Goal: Transaction & Acquisition: Purchase product/service

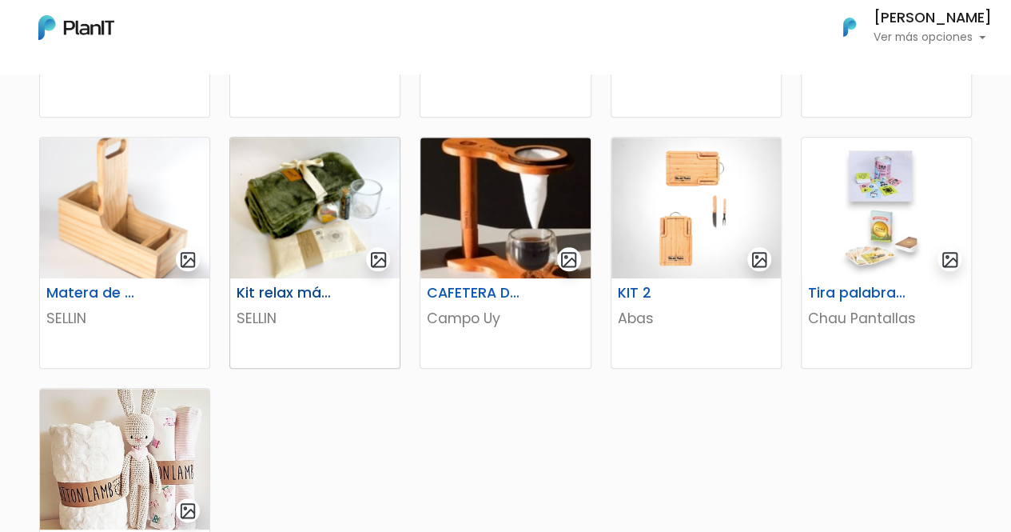
scroll to position [720, 0]
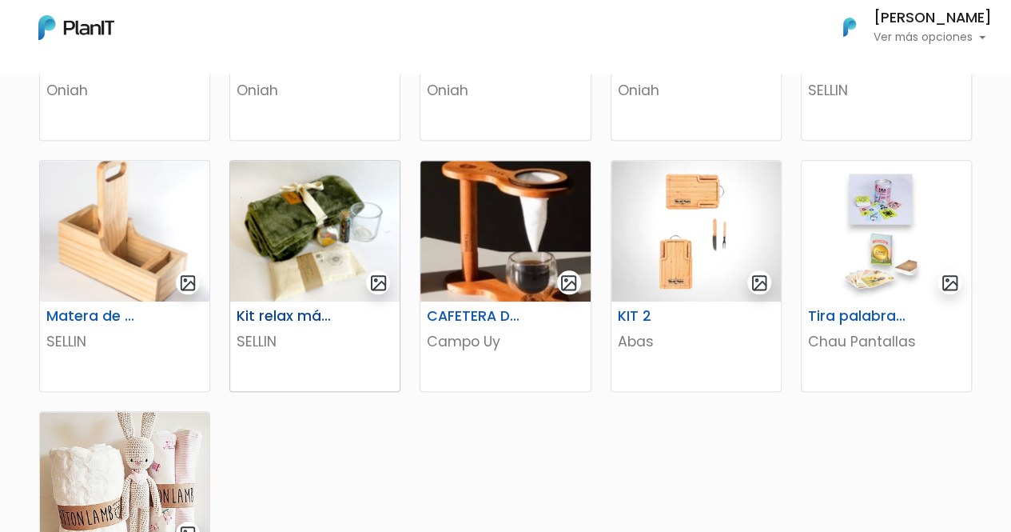
click at [378, 282] on img "submit" at bounding box center [378, 282] width 18 height 18
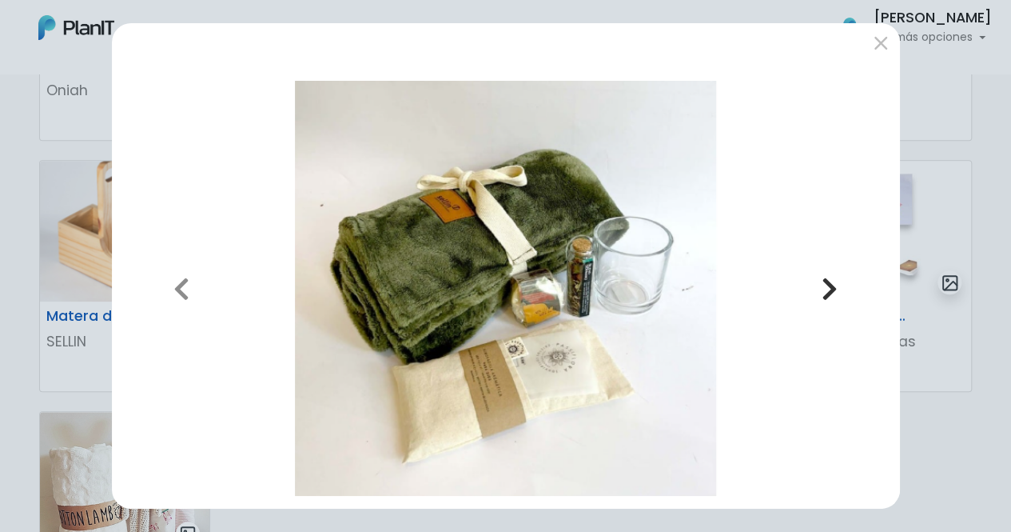
click at [830, 294] on icon "button" at bounding box center [830, 289] width 16 height 26
click at [875, 46] on button "submit" at bounding box center [881, 43] width 26 height 26
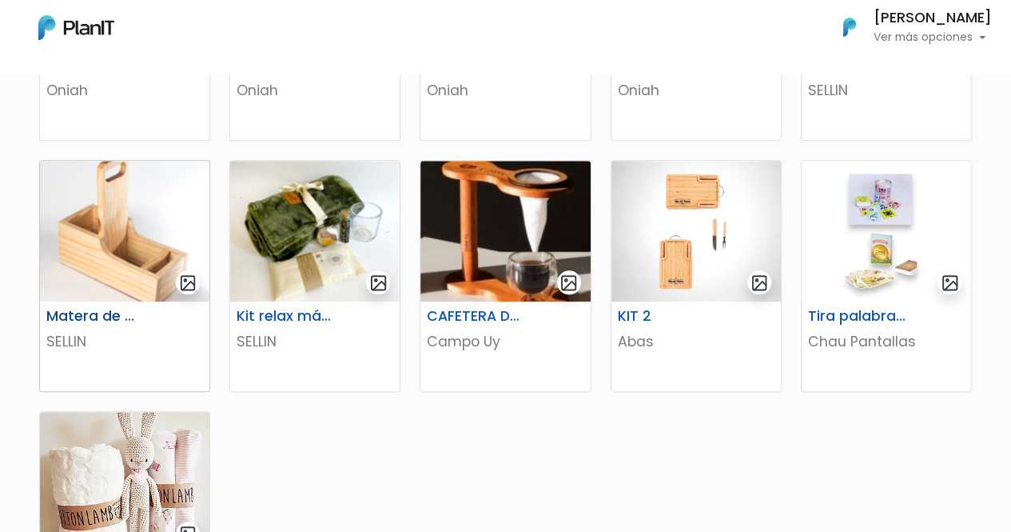
click at [190, 281] on img "submit" at bounding box center [188, 282] width 18 height 18
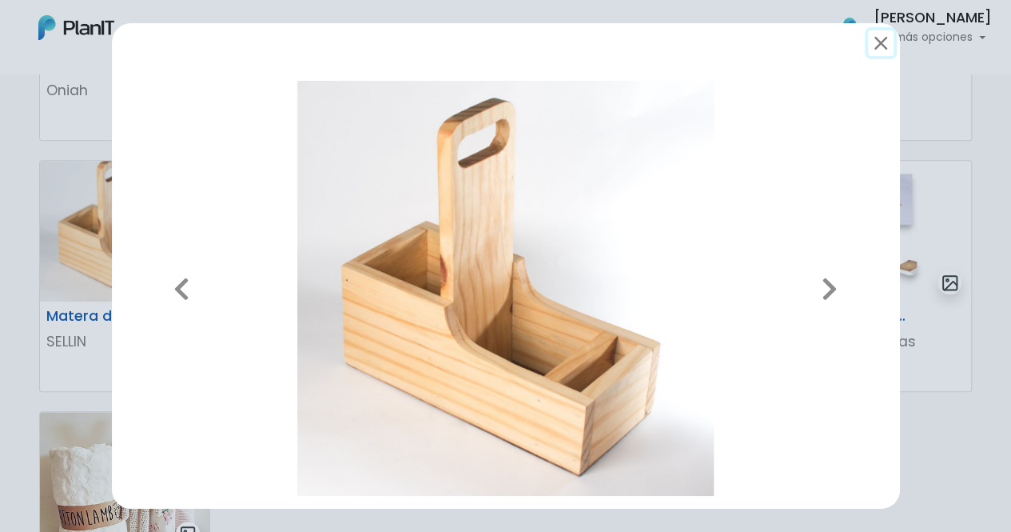
click at [878, 47] on button "submit" at bounding box center [881, 43] width 26 height 26
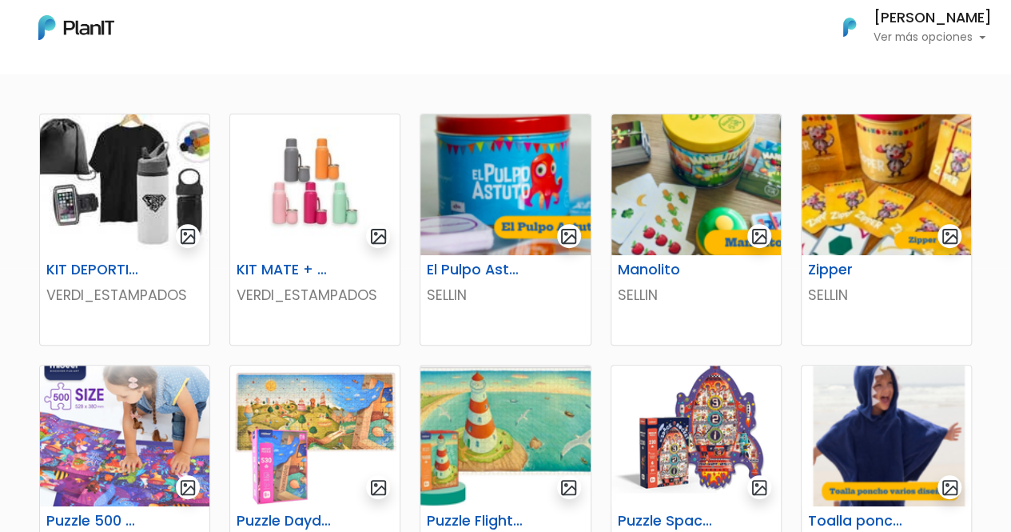
scroll to position [240, 0]
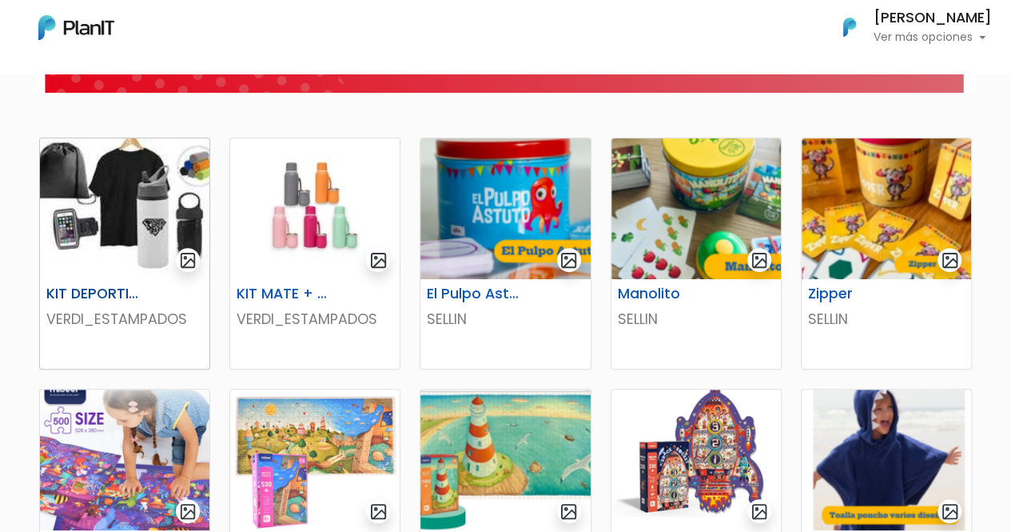
click at [188, 255] on img "submit" at bounding box center [188, 260] width 18 height 18
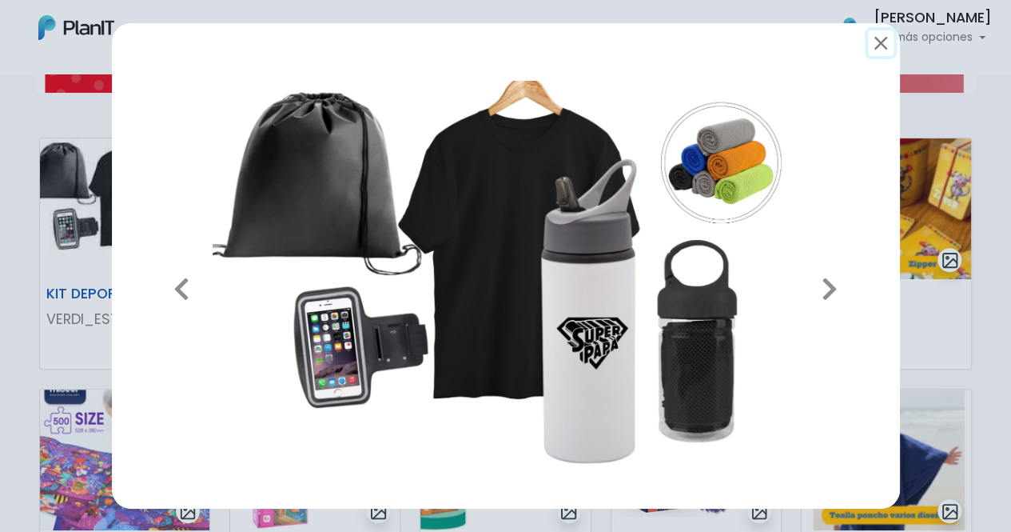
click at [879, 47] on button "submit" at bounding box center [881, 43] width 26 height 26
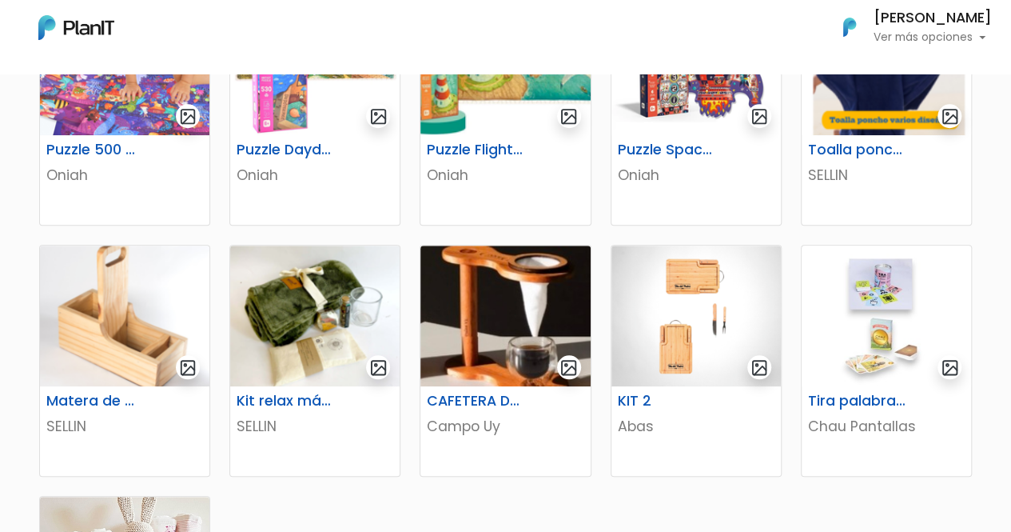
scroll to position [640, 0]
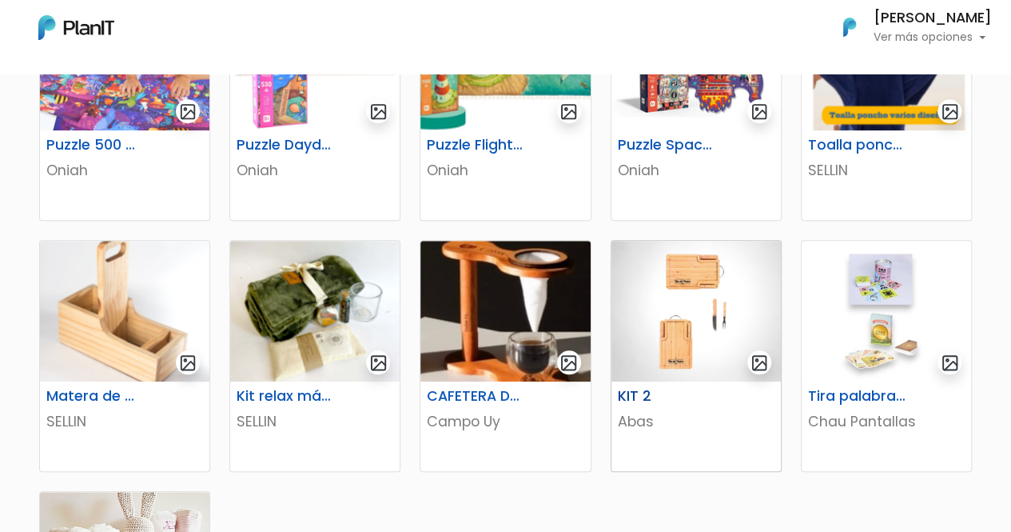
click at [761, 361] on img "submit" at bounding box center [760, 362] width 18 height 18
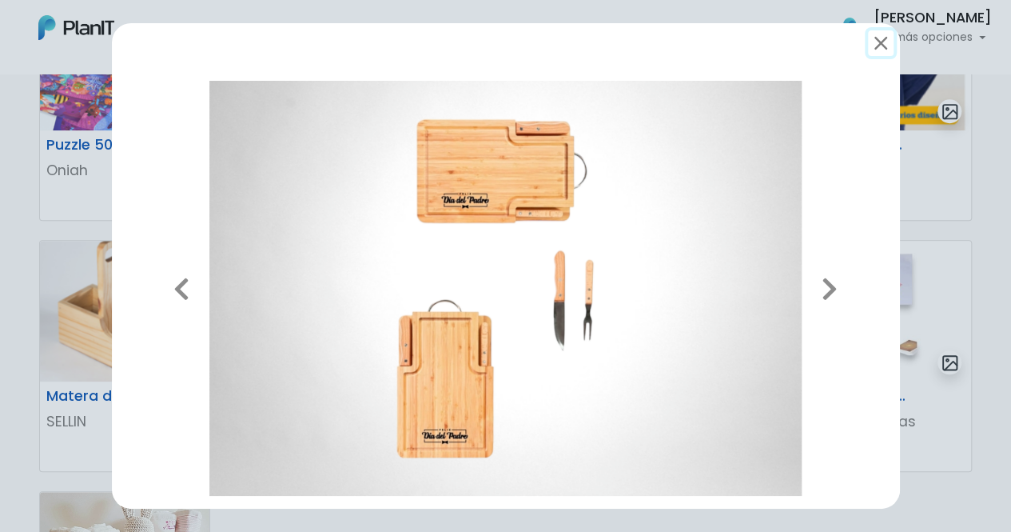
click at [881, 47] on button "submit" at bounding box center [881, 43] width 26 height 26
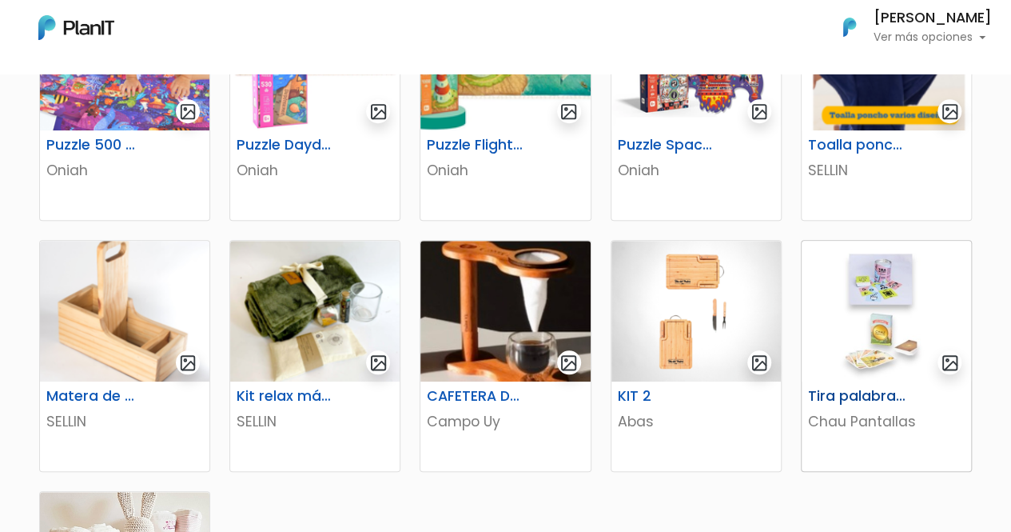
click at [951, 365] on img "submit" at bounding box center [950, 362] width 18 height 18
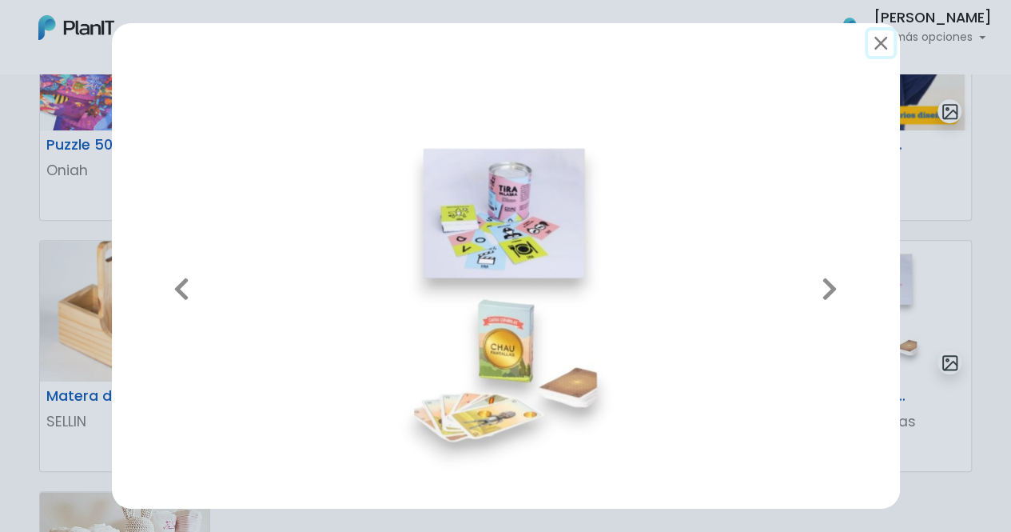
click at [879, 45] on button "submit" at bounding box center [881, 43] width 26 height 26
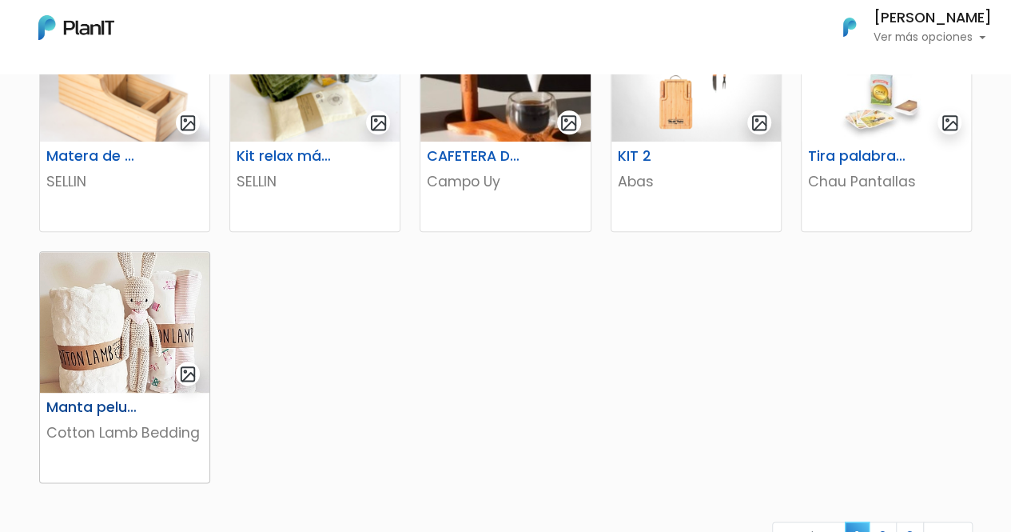
scroll to position [720, 0]
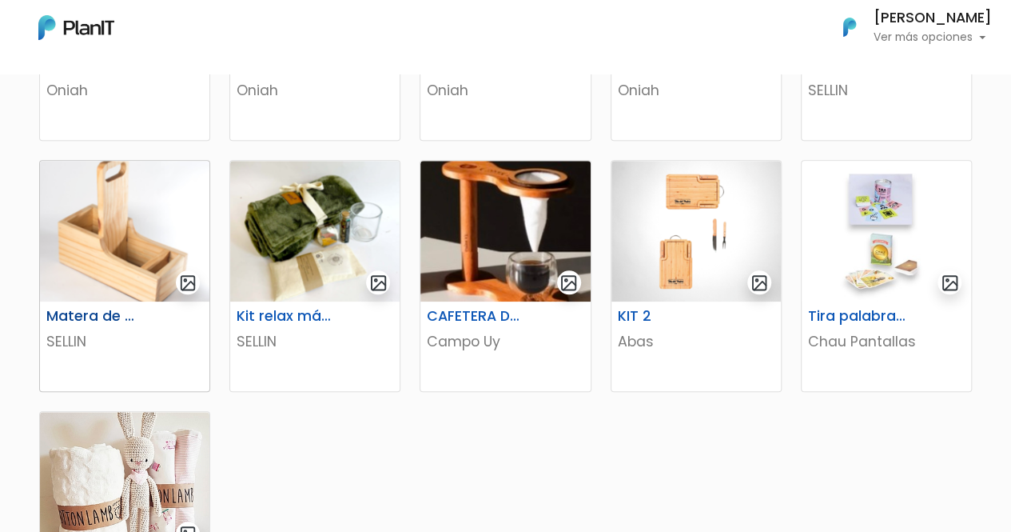
click at [122, 257] on img at bounding box center [124, 231] width 169 height 141
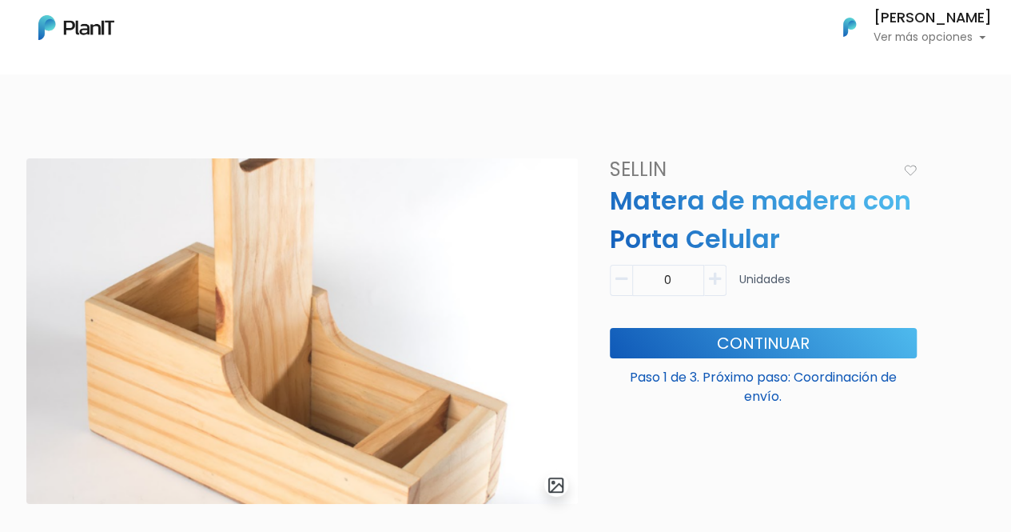
click at [715, 283] on icon "button" at bounding box center [715, 279] width 12 height 14
click at [709, 281] on icon "button" at bounding box center [715, 279] width 12 height 14
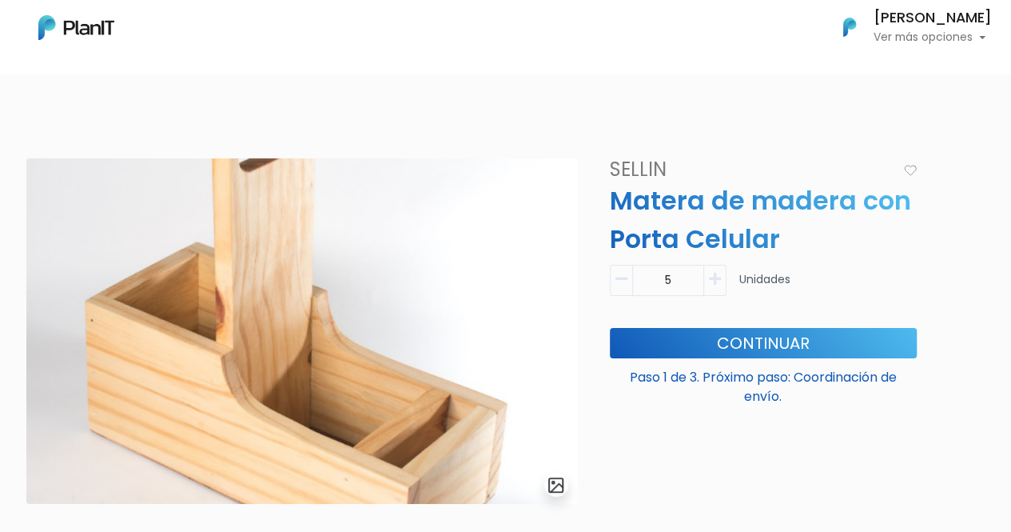
click at [709, 281] on icon "button" at bounding box center [715, 279] width 12 height 14
click at [616, 277] on icon "button" at bounding box center [622, 279] width 12 height 14
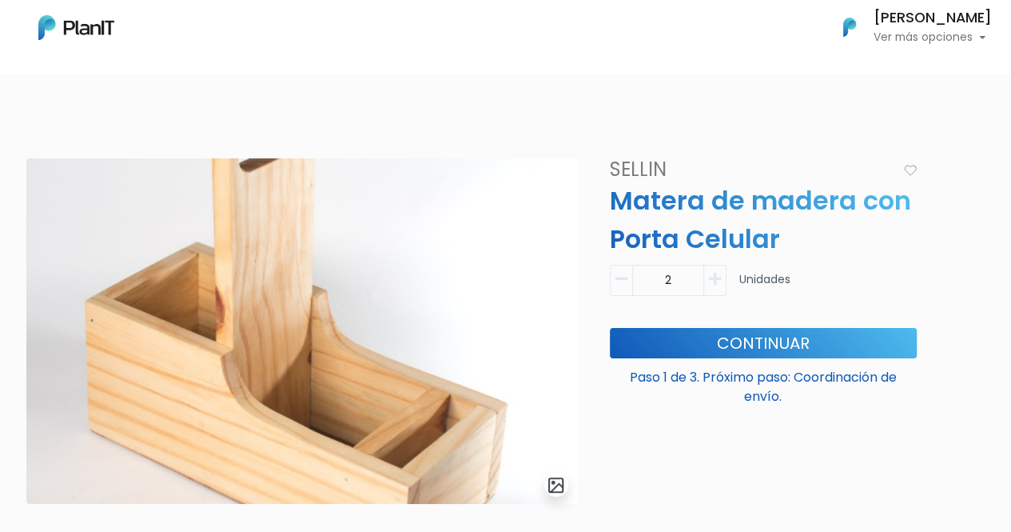
click at [616, 277] on icon "button" at bounding box center [622, 279] width 12 height 14
type input "1"
click at [770, 345] on button "Continuar" at bounding box center [763, 343] width 307 height 30
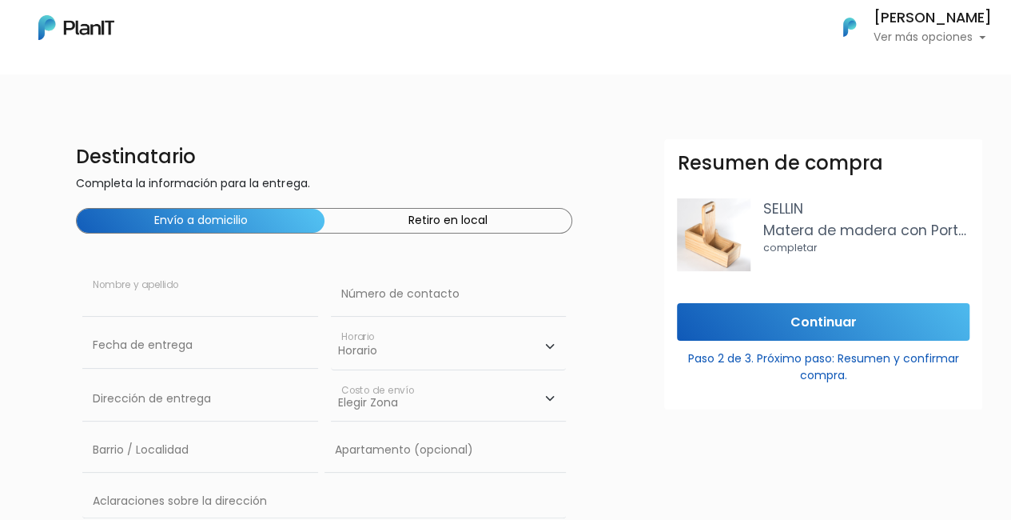
click at [201, 303] on input "text" at bounding box center [199, 294] width 235 height 45
type input "Nicolás Scoseria"
type input "095290060"
type input "Constituyente 1891"
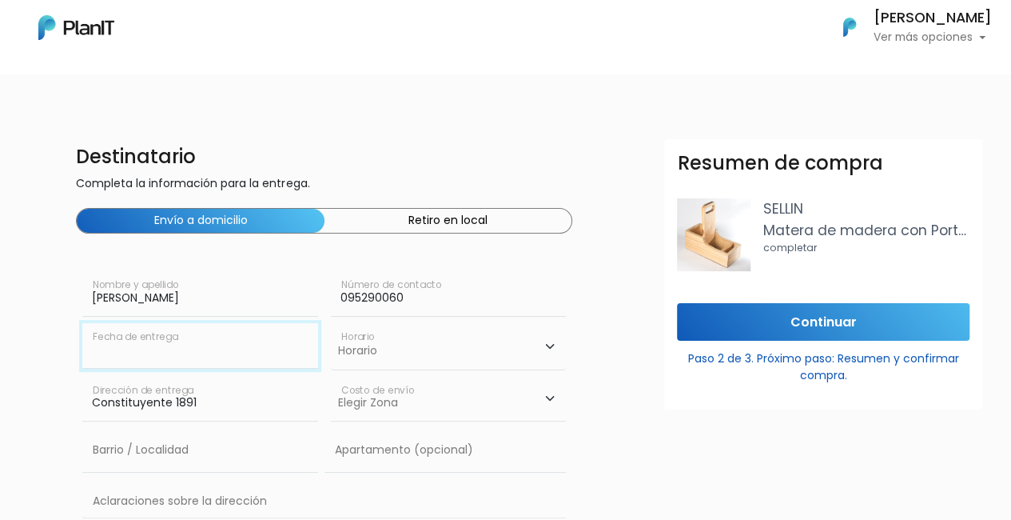
click at [211, 348] on input "text" at bounding box center [199, 345] width 235 height 45
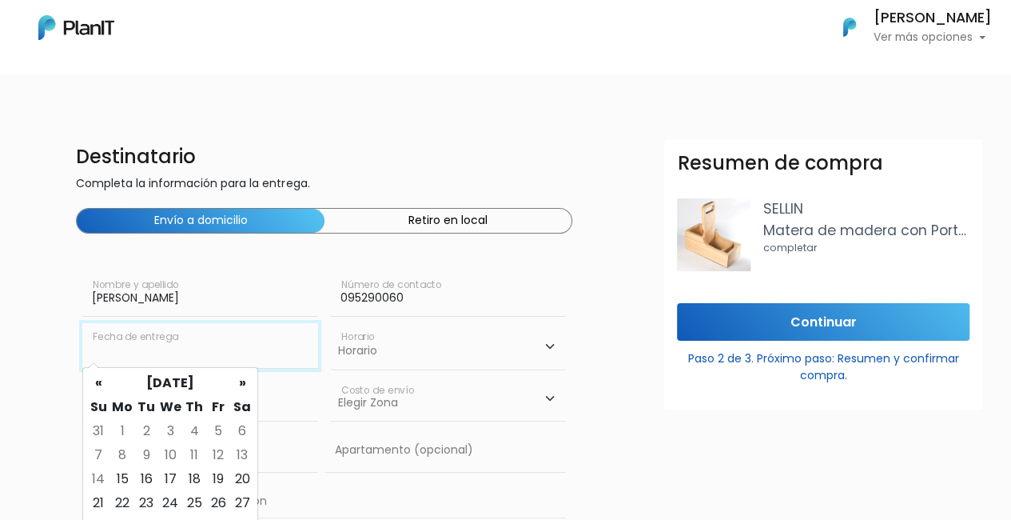
click at [211, 348] on input "text" at bounding box center [199, 345] width 235 height 45
click at [243, 386] on th "»" at bounding box center [242, 383] width 24 height 24
click at [98, 377] on th "«" at bounding box center [98, 383] width 24 height 24
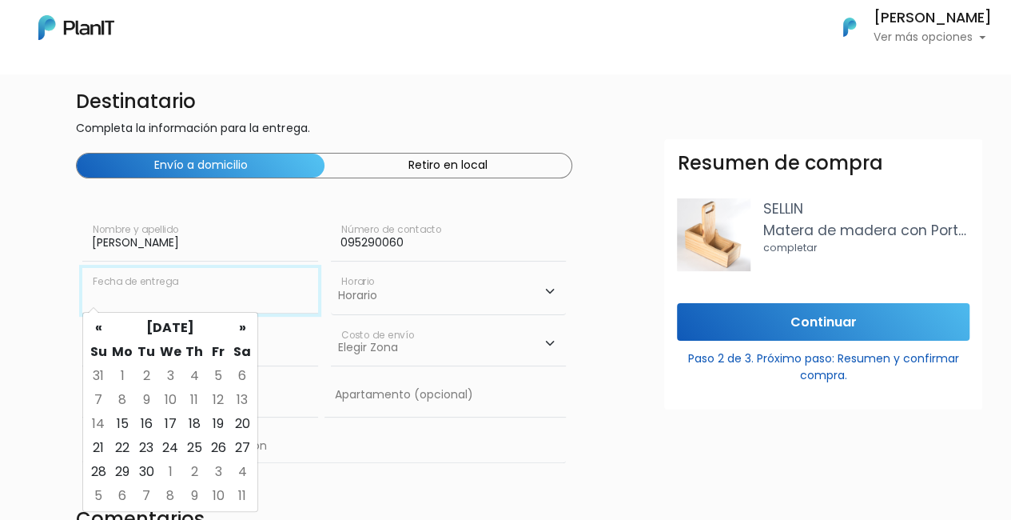
scroll to position [80, 0]
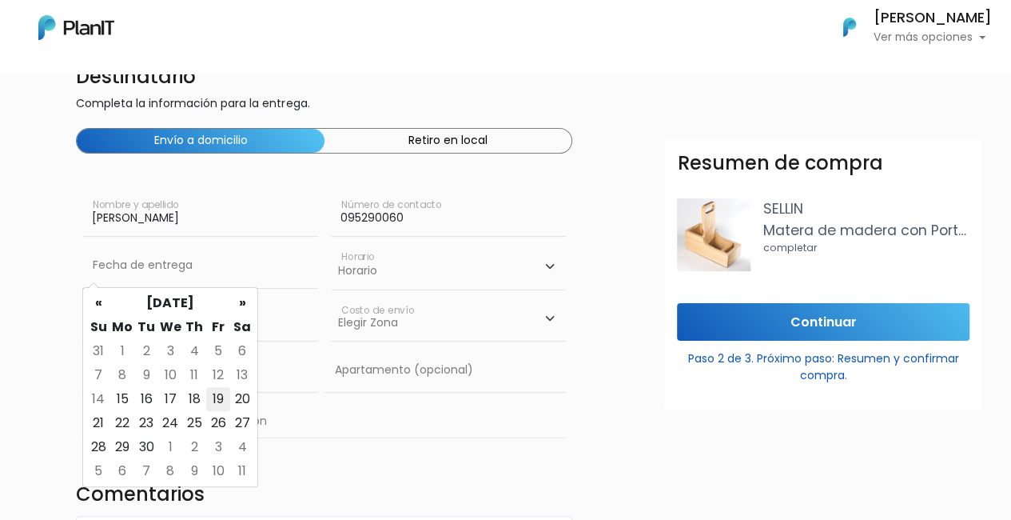
click at [215, 402] on td "19" at bounding box center [218, 399] width 24 height 24
type input "19/09/2025"
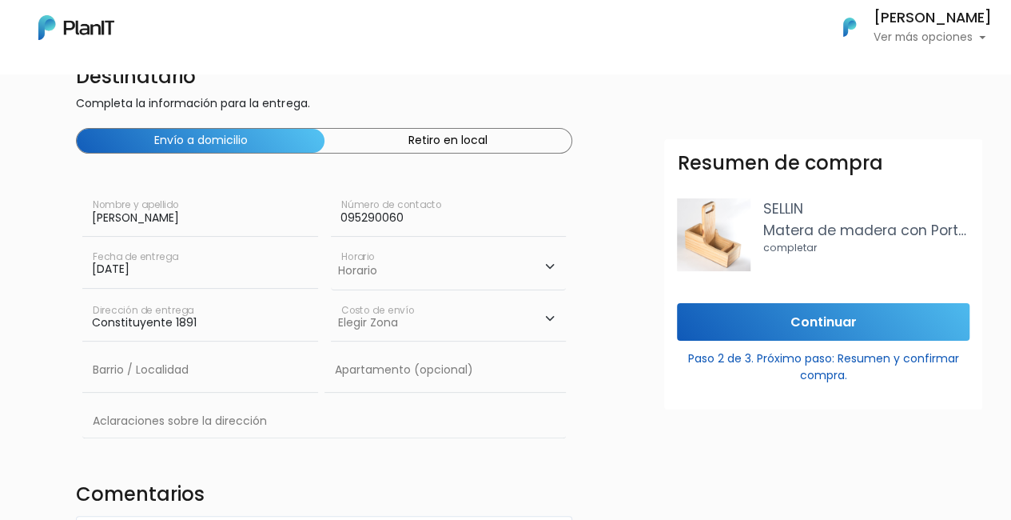
click at [389, 267] on select "Horario 08:00 - 10:00 10:00 - 12:00 14:00 - 16:00 16:00 - 18:00" at bounding box center [448, 266] width 235 height 46
select select "2"
click at [331, 243] on select "Horario 08:00 - 10:00 10:00 - 12:00 14:00 - 16:00 16:00 - 18:00" at bounding box center [448, 266] width 235 height 46
click at [386, 326] on select "Elegir Zona Zona américa- $600 Oficina- $0 Montevideo- $250" at bounding box center [448, 319] width 235 height 45
select select "8"
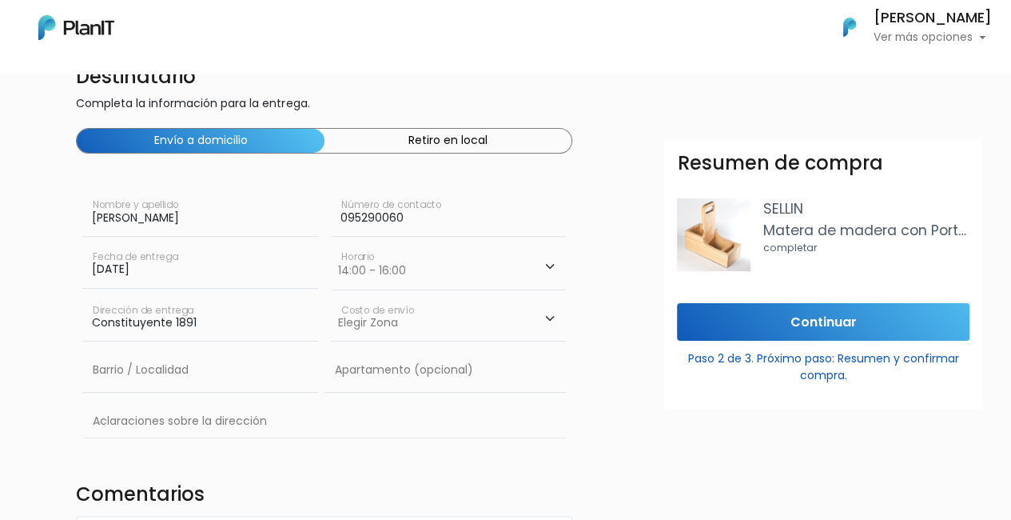
click at [331, 297] on select "Elegir Zona Zona américa- $600 Oficina- $0 Montevideo- $250" at bounding box center [448, 319] width 235 height 45
click at [204, 369] on input "text" at bounding box center [199, 370] width 235 height 45
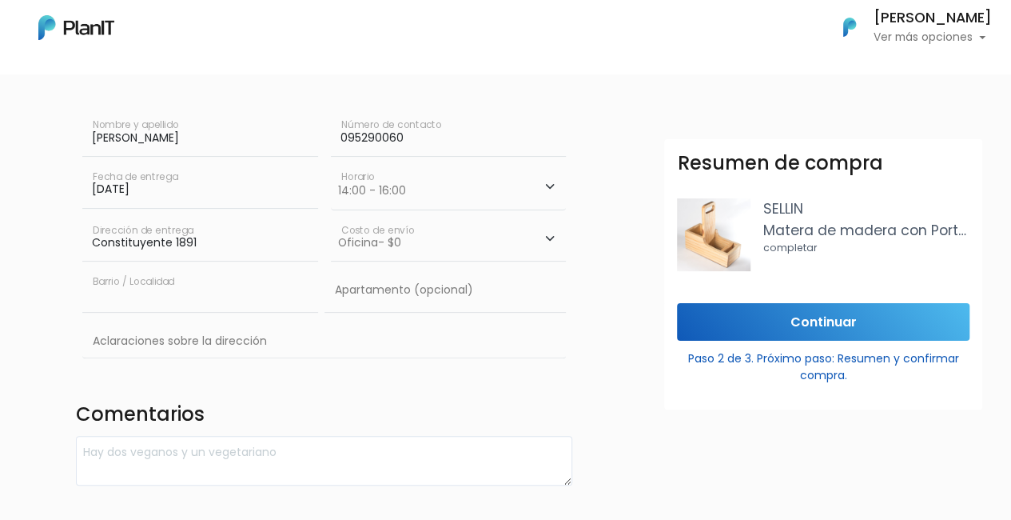
scroll to position [240, 0]
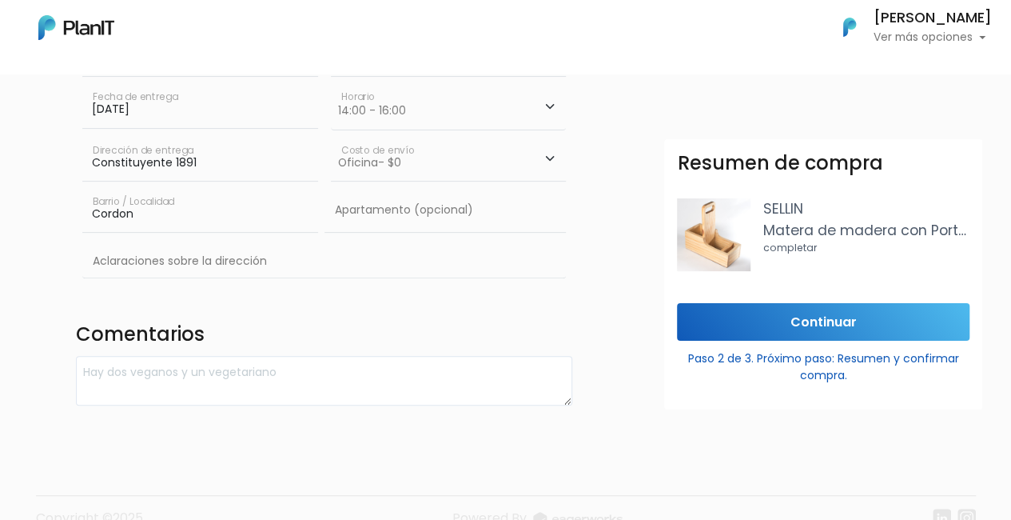
type input "Cordon"
click at [426, 219] on input "text" at bounding box center [445, 210] width 241 height 45
type input "No"
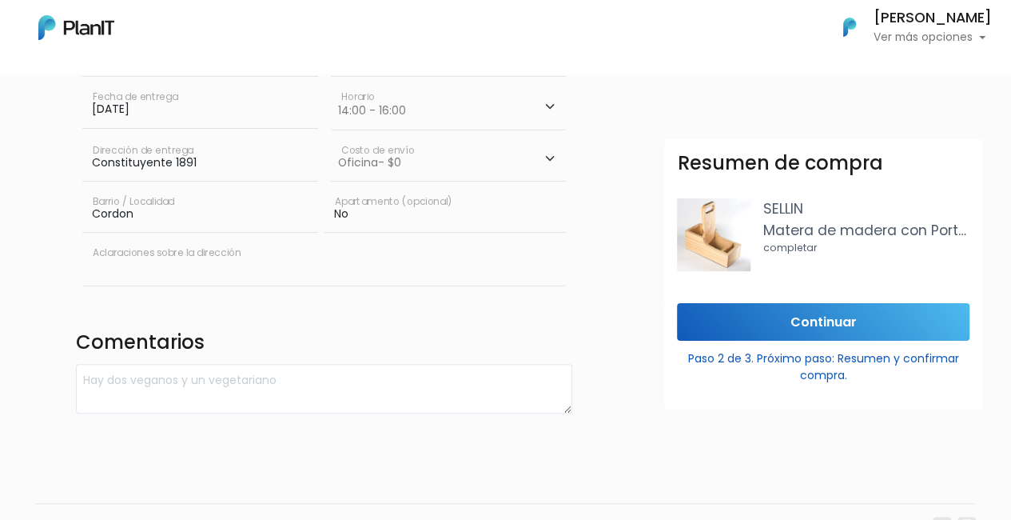
click at [246, 268] on input "text" at bounding box center [324, 262] width 484 height 46
type input "Constituyente 1891"
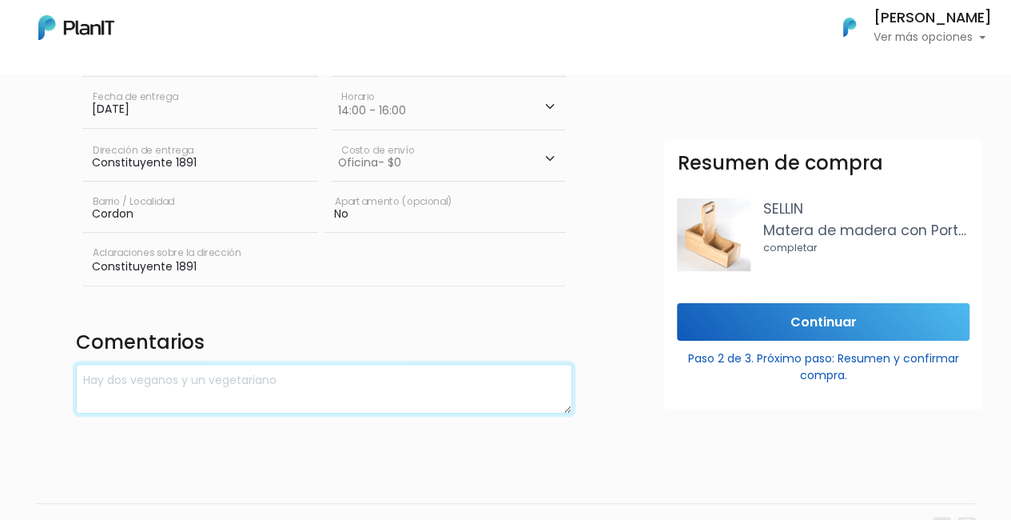
click at [269, 389] on textarea at bounding box center [324, 389] width 496 height 50
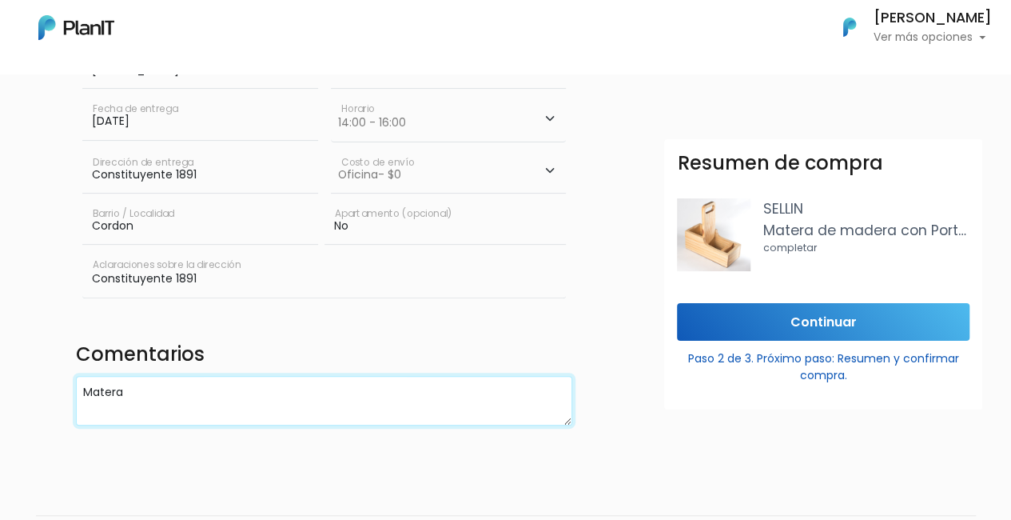
scroll to position [80, 0]
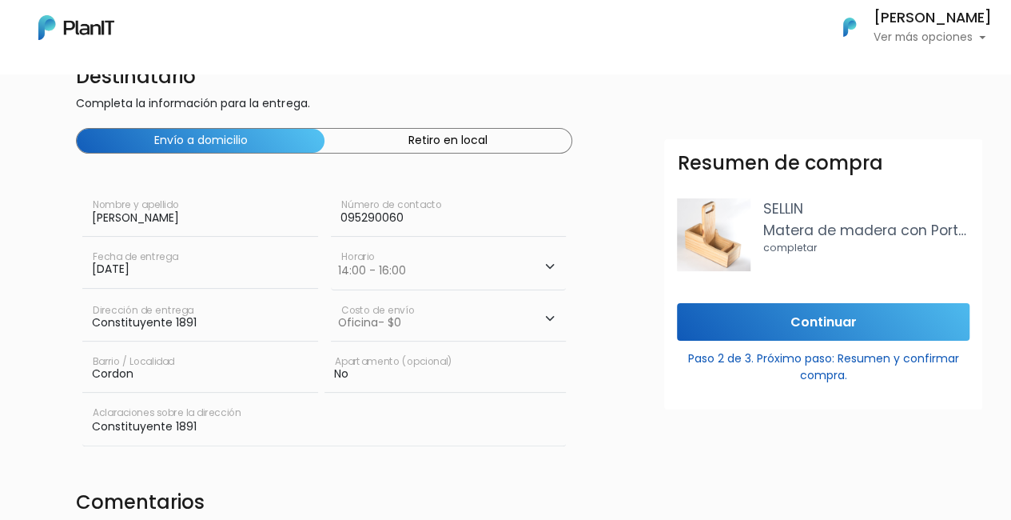
type textarea "Matera"
click at [810, 317] on input "Continuar" at bounding box center [823, 322] width 293 height 38
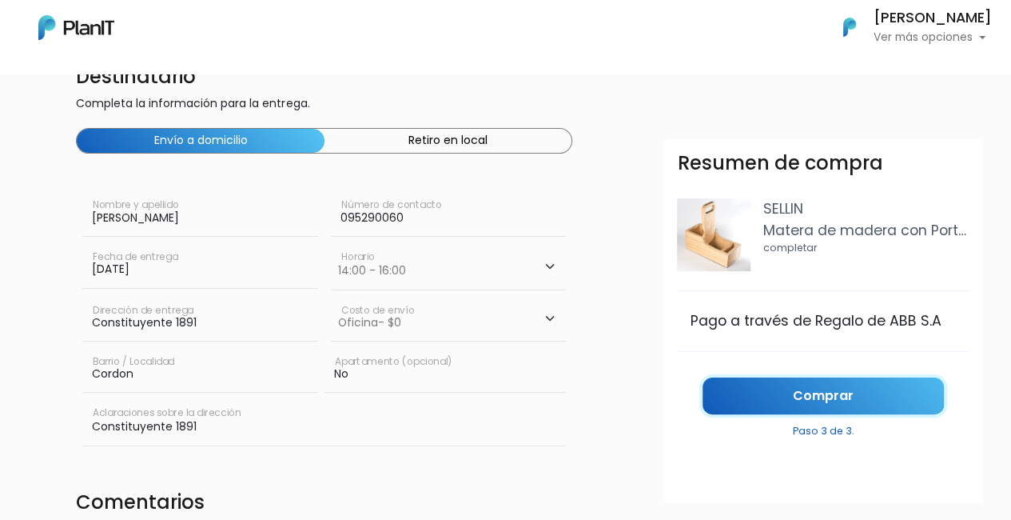
click at [815, 401] on link "Comprar" at bounding box center [823, 396] width 241 height 38
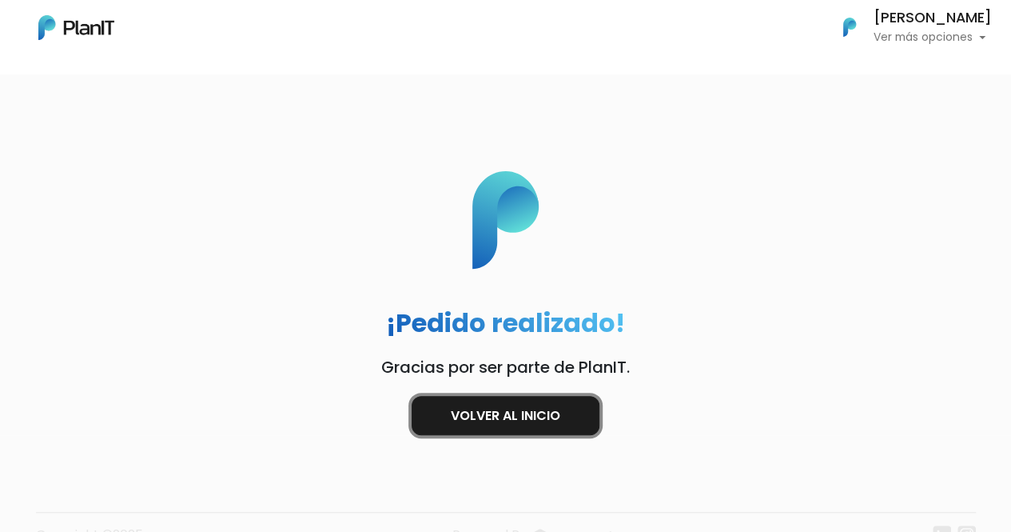
click at [546, 419] on link "Volver al inicio" at bounding box center [506, 415] width 188 height 39
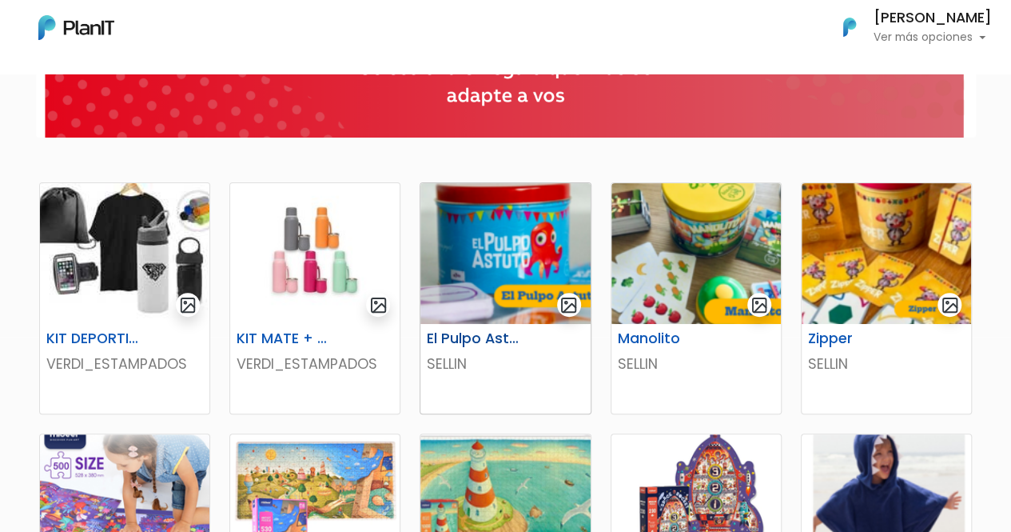
scroll to position [240, 0]
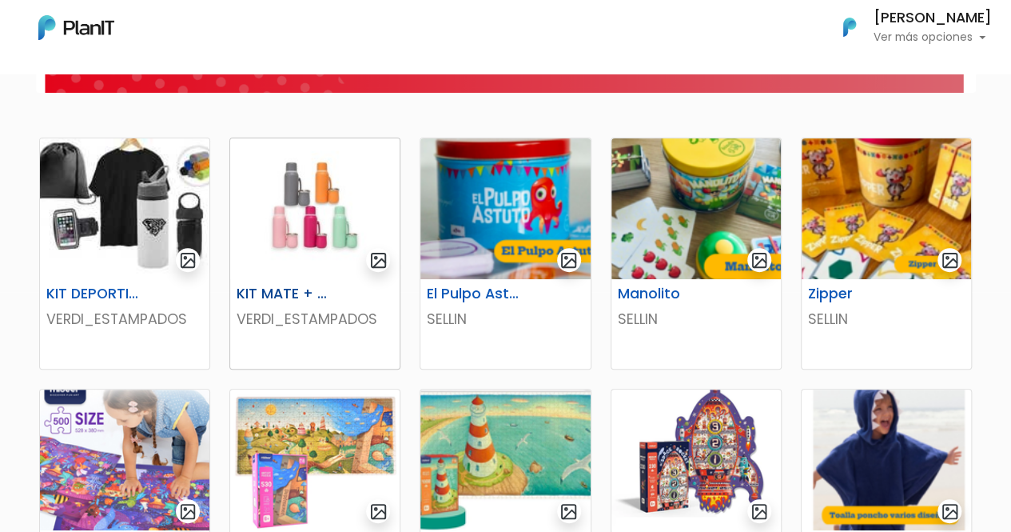
click at [381, 263] on img "submit" at bounding box center [378, 260] width 18 height 18
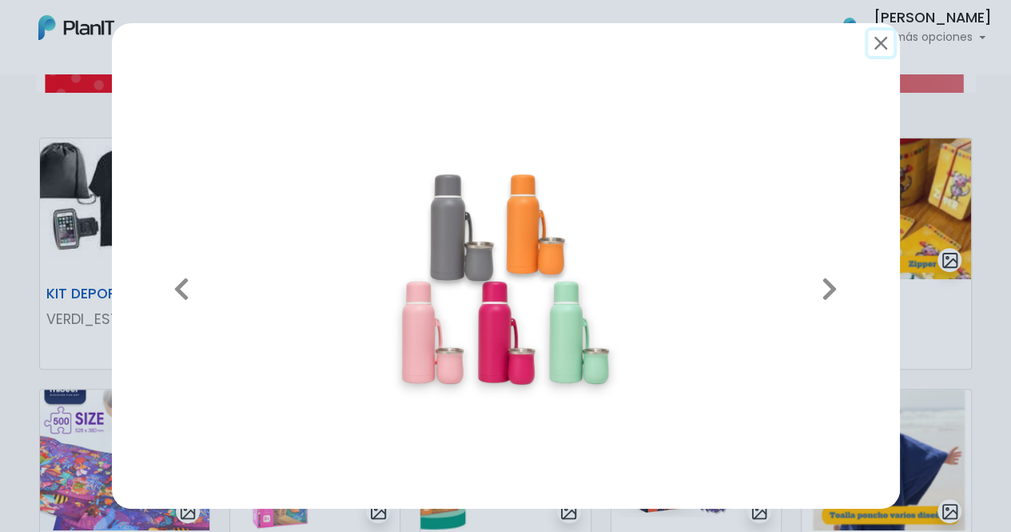
click at [875, 44] on button "submit" at bounding box center [881, 43] width 26 height 26
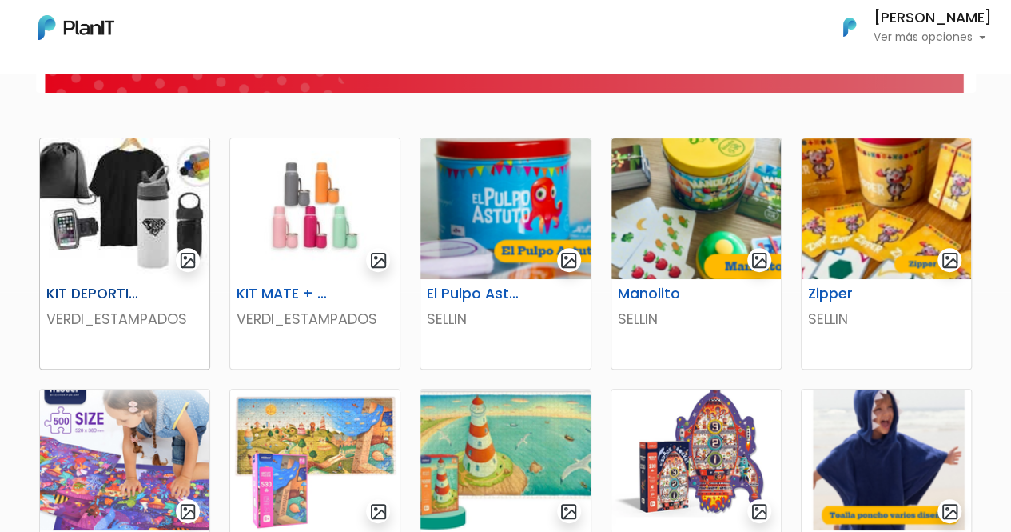
click at [136, 193] on img at bounding box center [124, 208] width 169 height 141
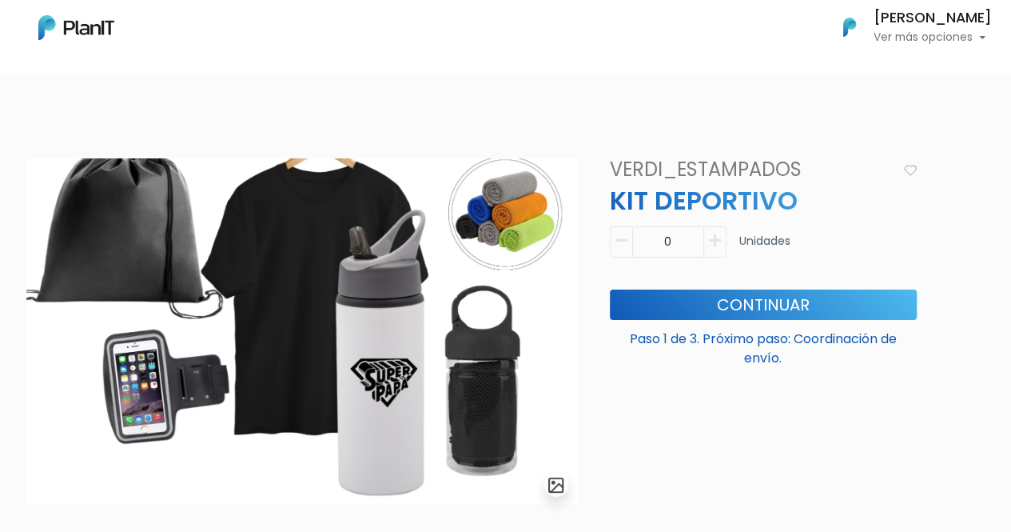
click at [96, 25] on img at bounding box center [76, 27] width 76 height 25
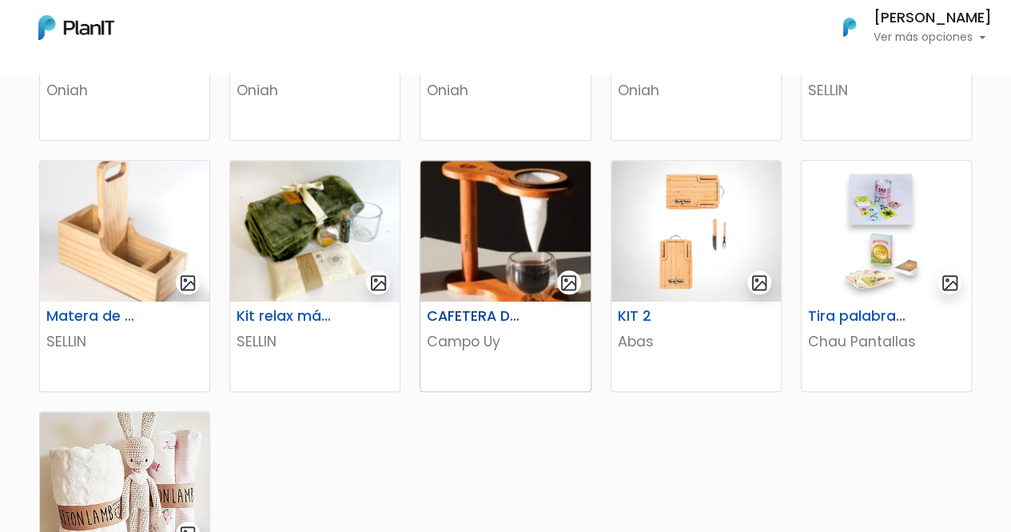
scroll to position [799, 0]
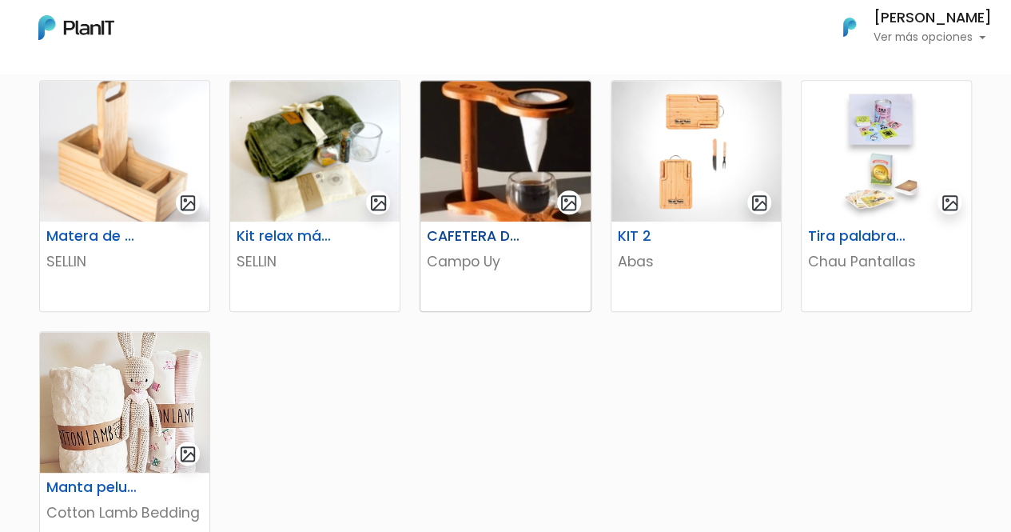
click at [565, 201] on img "submit" at bounding box center [569, 202] width 18 height 18
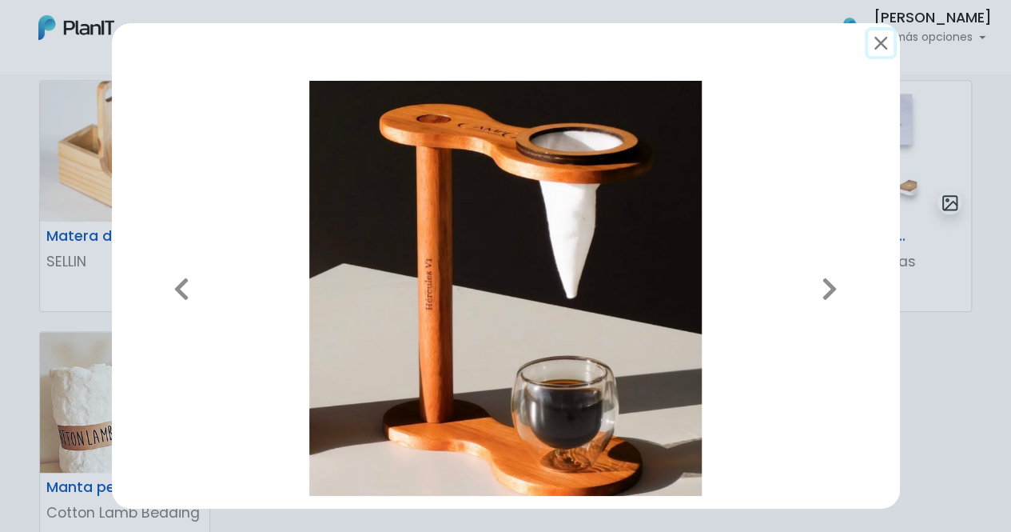
click at [875, 35] on button "submit" at bounding box center [881, 43] width 26 height 26
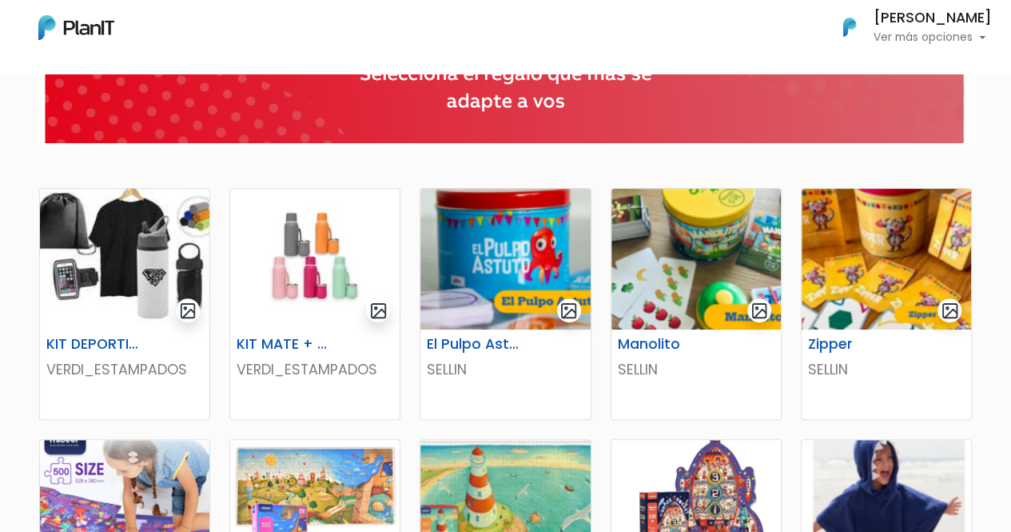
scroll to position [0, 0]
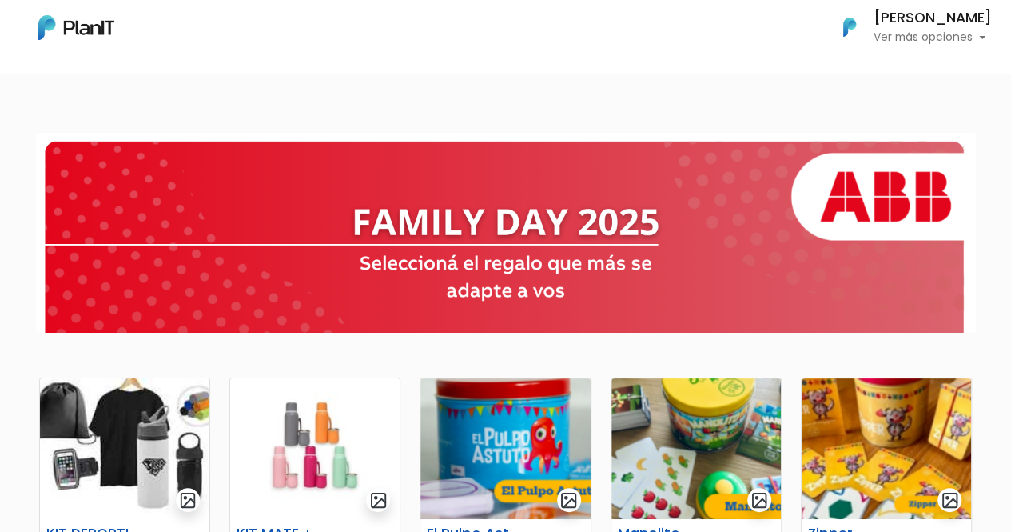
click at [959, 25] on h6 "[PERSON_NAME]" at bounding box center [933, 18] width 118 height 14
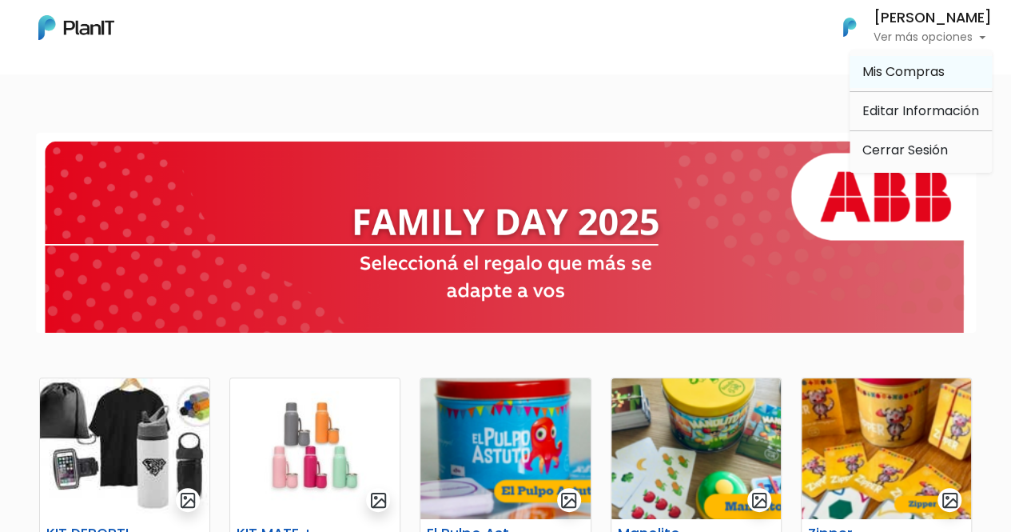
click at [915, 62] on span "Mis Compras" at bounding box center [904, 71] width 82 height 18
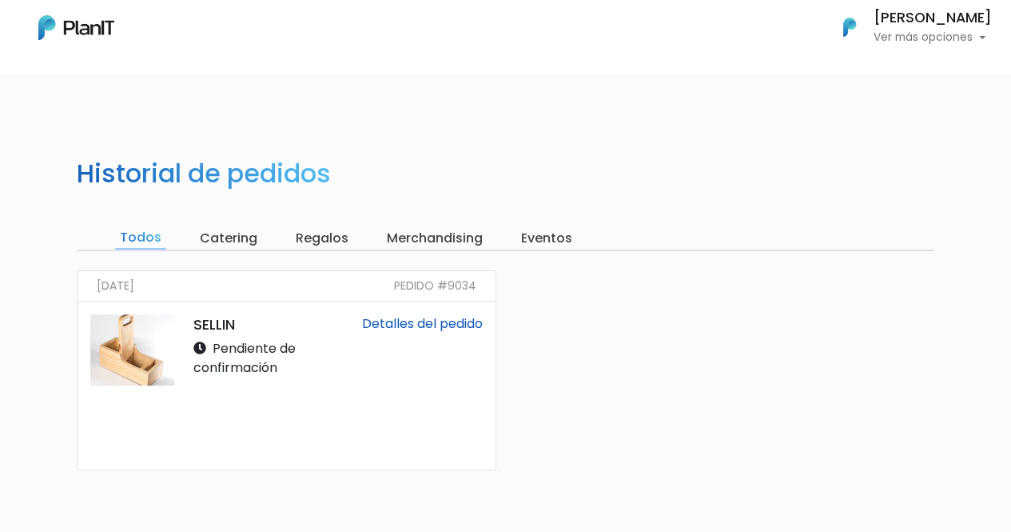
click at [947, 18] on h6 "[PERSON_NAME]" at bounding box center [933, 18] width 118 height 14
click at [913, 158] on link "Cerrar Sesión" at bounding box center [921, 150] width 142 height 32
